Goal: Task Accomplishment & Management: Complete application form

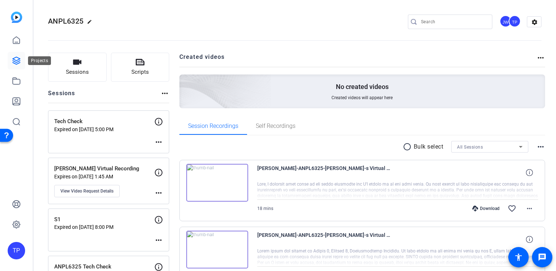
click at [14, 58] on icon at bounding box center [16, 60] width 9 height 9
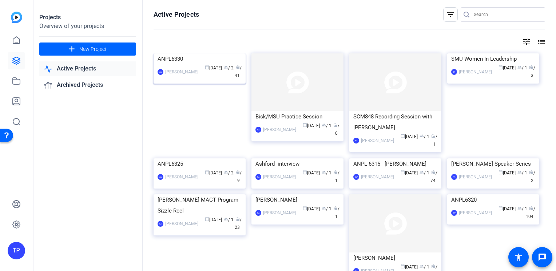
click at [177, 53] on img at bounding box center [200, 53] width 92 height 0
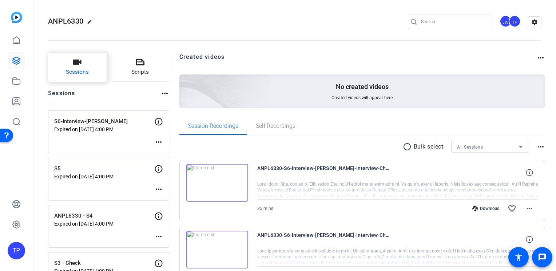
click at [80, 71] on span "Sessions" at bounding box center [77, 72] width 23 height 8
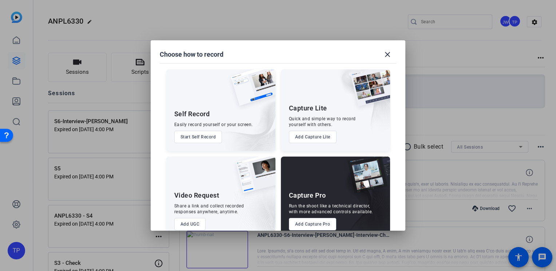
click at [301, 222] on button "Add Capture Pro" at bounding box center [313, 224] width 48 height 12
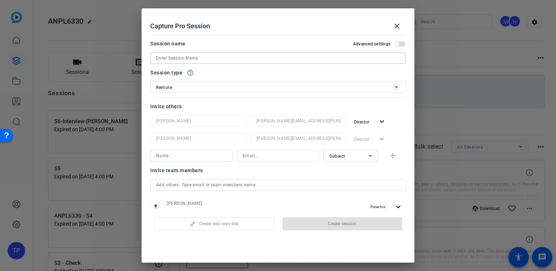
click at [208, 56] on input at bounding box center [278, 58] width 244 height 9
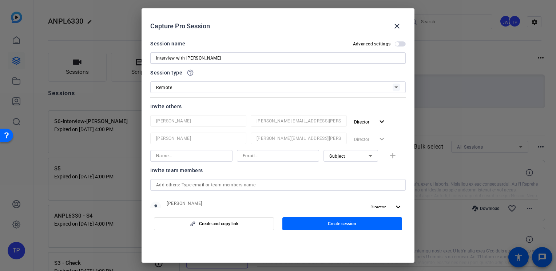
drag, startPoint x: 185, startPoint y: 56, endPoint x: 218, endPoint y: 60, distance: 33.3
click at [218, 60] on input "Interview with [PERSON_NAME]" at bounding box center [278, 58] width 244 height 9
type input "Interview with [PERSON_NAME]"
click at [207, 91] on div "Remote" at bounding box center [274, 87] width 236 height 9
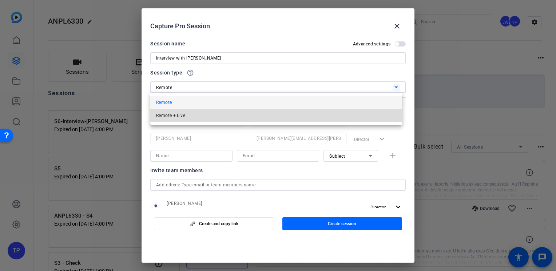
click at [203, 114] on mat-option "Remote + Live" at bounding box center [276, 115] width 252 height 13
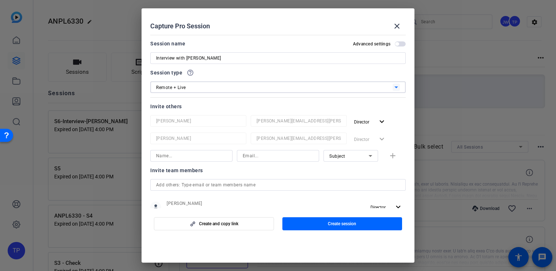
click at [198, 158] on input at bounding box center [191, 156] width 71 height 9
click at [195, 184] on div "Invite team members person [PERSON_NAME] [PERSON_NAME][EMAIL_ADDRESS][PERSON_NA…" at bounding box center [277, 206] width 255 height 81
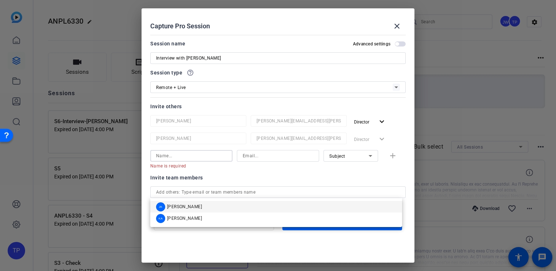
click at [176, 155] on input at bounding box center [191, 156] width 71 height 9
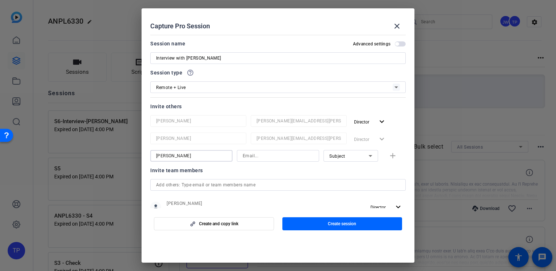
drag, startPoint x: 176, startPoint y: 155, endPoint x: 145, endPoint y: 155, distance: 30.9
click at [145, 155] on mat-dialog-content "Session name Advanced settings Interview with Will Session type help_outline Re…" at bounding box center [278, 120] width 273 height 176
type input "[PERSON_NAME]"
click at [256, 160] on input at bounding box center [278, 156] width 71 height 9
type input "[EMAIL_ADDRESS][DOMAIN_NAME]"
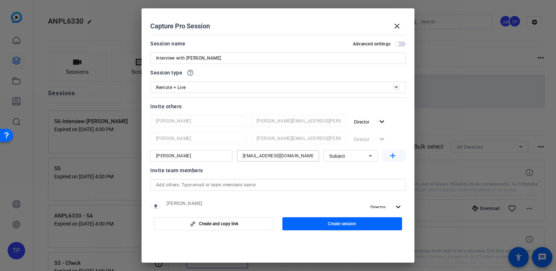
click at [388, 155] on mat-icon "add" at bounding box center [392, 156] width 9 height 9
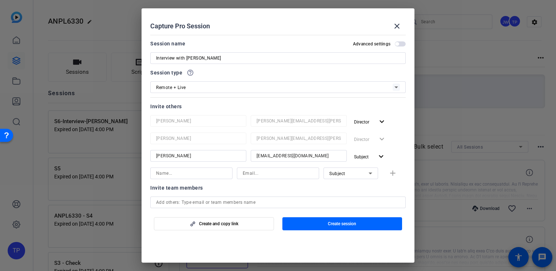
click at [183, 176] on input at bounding box center [191, 173] width 71 height 9
type input "Will"
click at [243, 177] on input at bounding box center [278, 173] width 71 height 9
paste input "[EMAIL_ADDRESS][DOMAIN_NAME]"
type input "[EMAIL_ADDRESS][DOMAIN_NAME]"
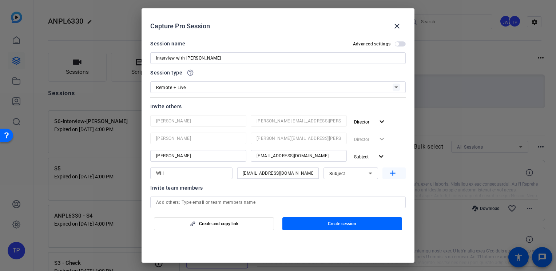
click at [390, 172] on mat-icon "add" at bounding box center [392, 173] width 9 height 9
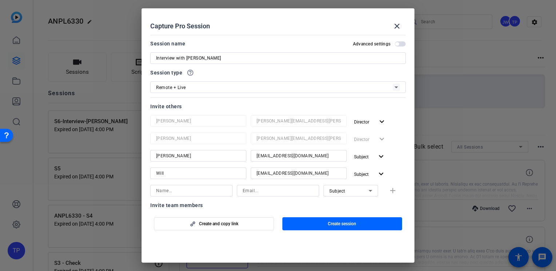
click at [189, 188] on input at bounding box center [191, 191] width 71 height 9
type input "Arlethea"
drag, startPoint x: 189, startPoint y: 188, endPoint x: 154, endPoint y: 190, distance: 35.3
click at [154, 190] on div "Arlethea" at bounding box center [191, 191] width 82 height 12
click at [220, 209] on mat-dialog-actions "Create and copy link Create session" at bounding box center [278, 222] width 273 height 29
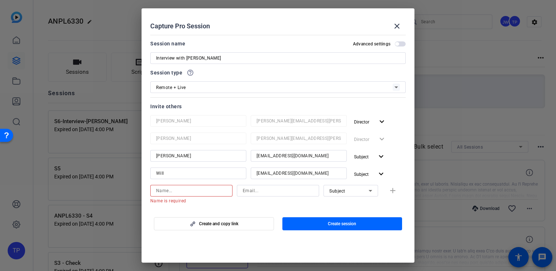
click at [174, 194] on input at bounding box center [191, 191] width 71 height 9
type input "Arlethea"
click at [250, 191] on input at bounding box center [278, 191] width 71 height 9
type input "[PERSON_NAME][EMAIL_ADDRESS][PERSON_NAME][DOMAIN_NAME]"
click at [329, 191] on span "Subject" at bounding box center [337, 191] width 16 height 5
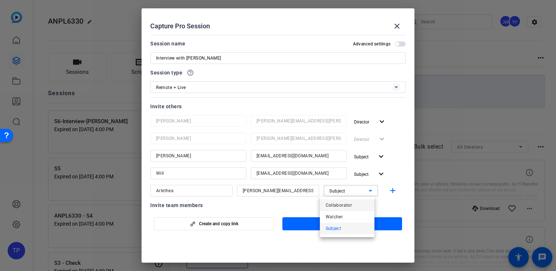
click at [339, 201] on span "Collaborator" at bounding box center [339, 205] width 27 height 9
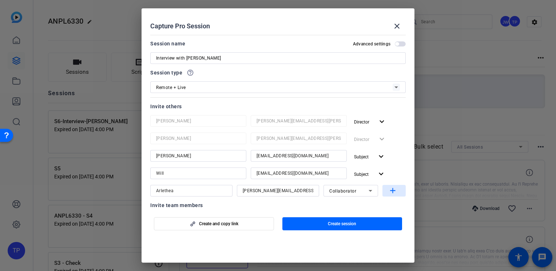
click at [389, 190] on mat-icon "add" at bounding box center [392, 191] width 9 height 9
click at [399, 41] on div "Advanced settings" at bounding box center [379, 44] width 53 height 6
click at [397, 43] on span "button" at bounding box center [400, 43] width 11 height 5
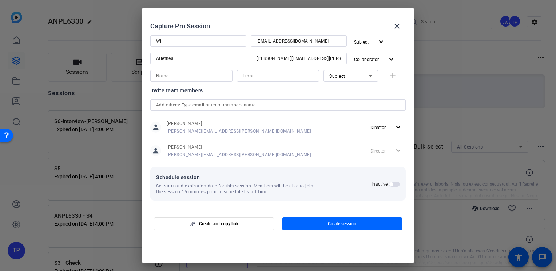
click at [390, 186] on span "button" at bounding box center [394, 184] width 11 height 5
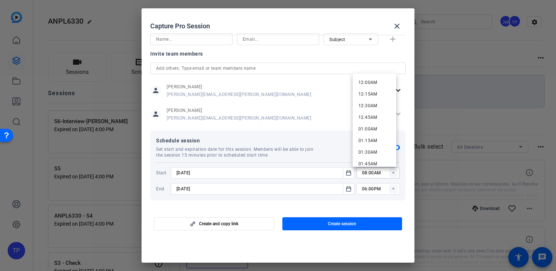
click at [372, 174] on input "08:00AM" at bounding box center [381, 173] width 38 height 9
click at [370, 89] on span "09:30AM" at bounding box center [367, 88] width 19 height 5
type input "09:30AM"
click at [183, 191] on input "[DATE]" at bounding box center [258, 189] width 165 height 9
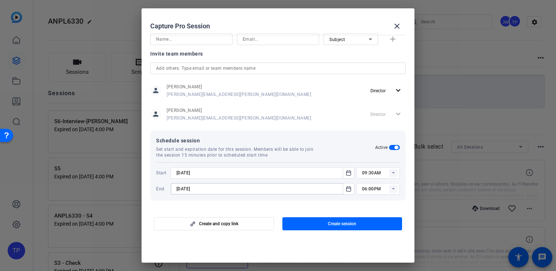
type input "[DATE]"
click at [393, 190] on rect at bounding box center [393, 189] width 9 height 9
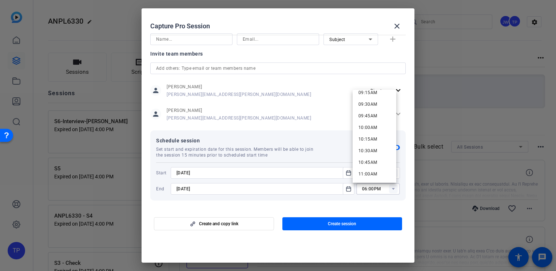
scroll to position [509, 0]
click at [372, 150] on span "12:00PM" at bounding box center [367, 148] width 19 height 5
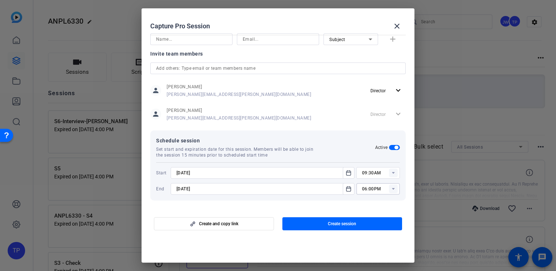
type input "12:00PM"
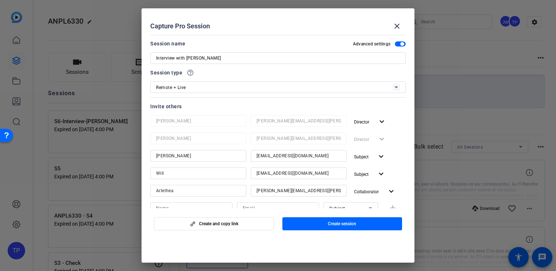
scroll to position [169, 0]
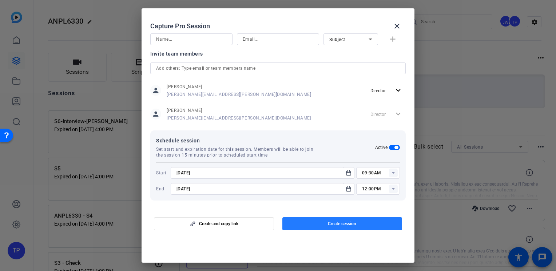
click at [315, 221] on span "button" at bounding box center [342, 223] width 120 height 17
